Goal: Navigation & Orientation: Find specific page/section

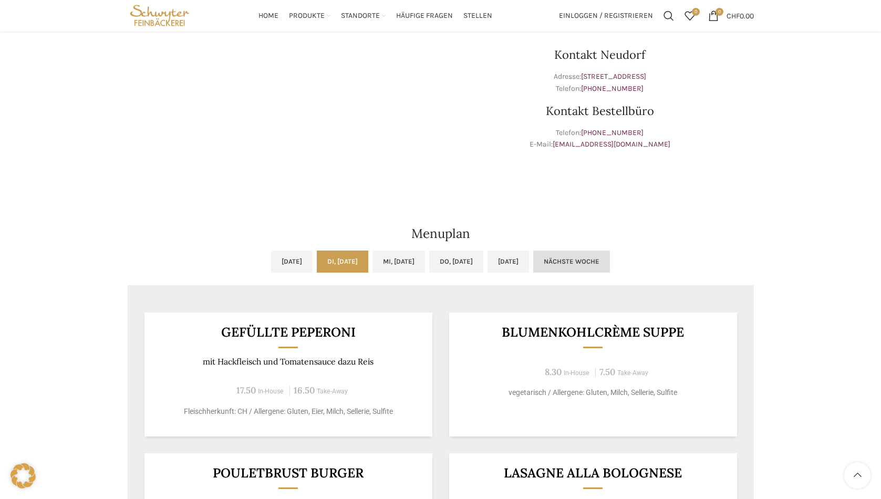
scroll to position [158, 0]
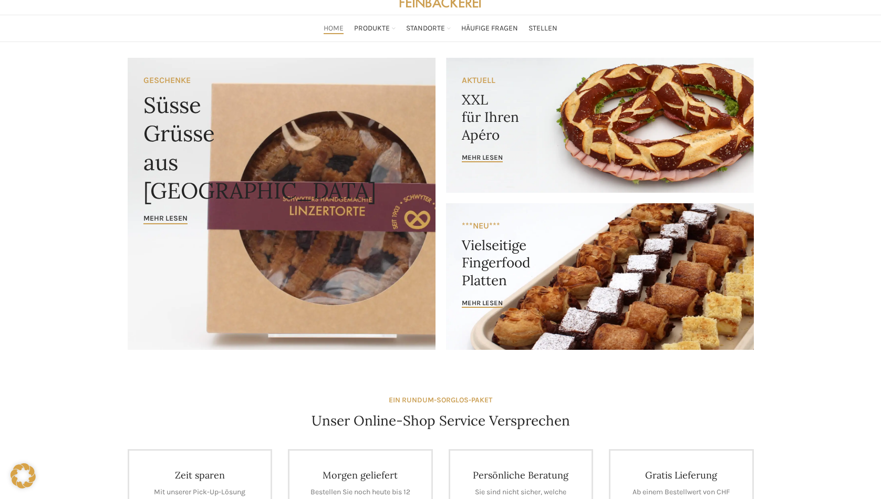
scroll to position [53, 0]
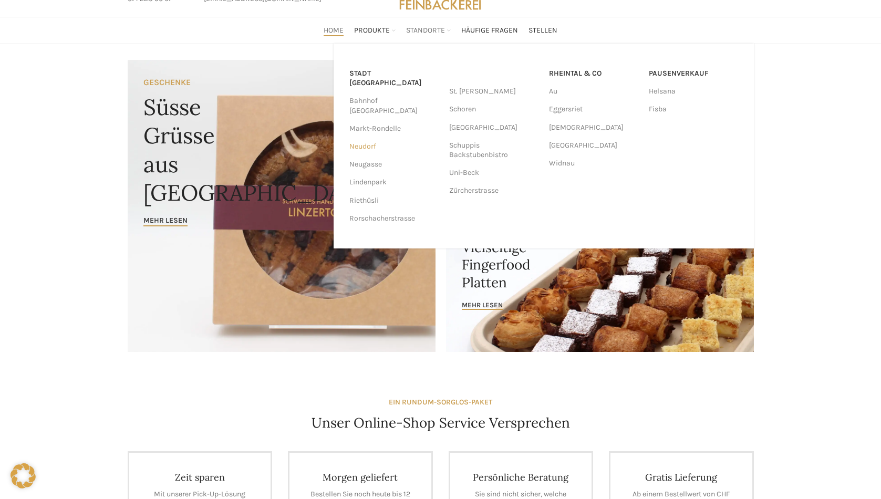
click at [364, 138] on link "Neudorf" at bounding box center [393, 147] width 89 height 18
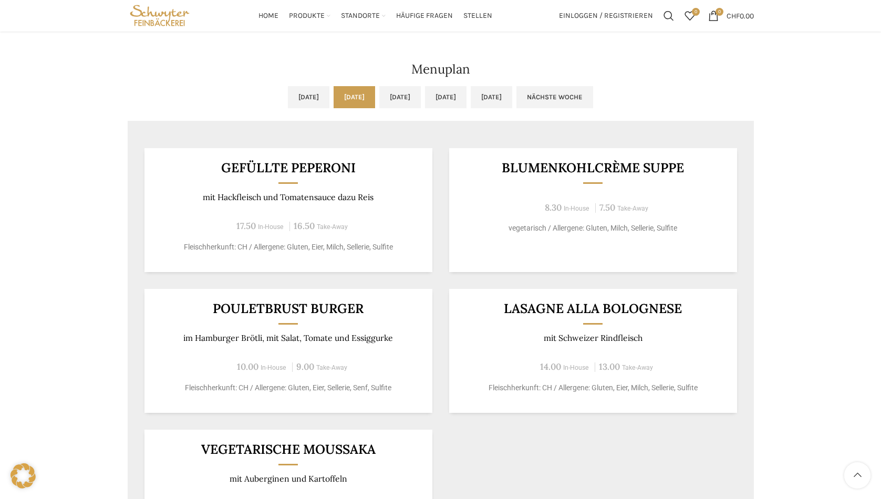
scroll to position [473, 0]
